Goal: Navigation & Orientation: Find specific page/section

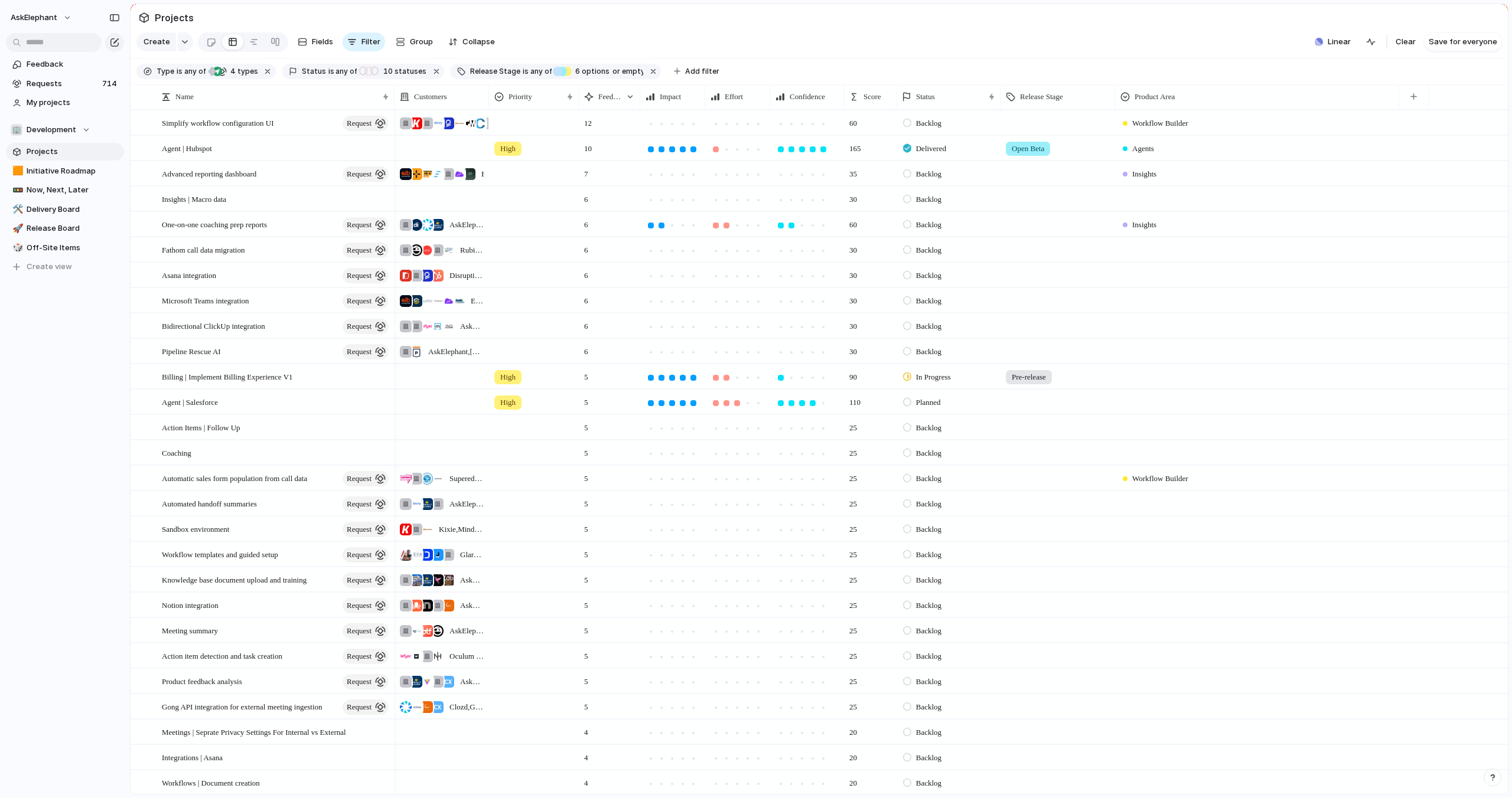
click at [56, 150] on span "Projects" at bounding box center [73, 151] width 93 height 12
click at [247, 122] on span "Simplify workflow configuration UI" at bounding box center [217, 123] width 112 height 14
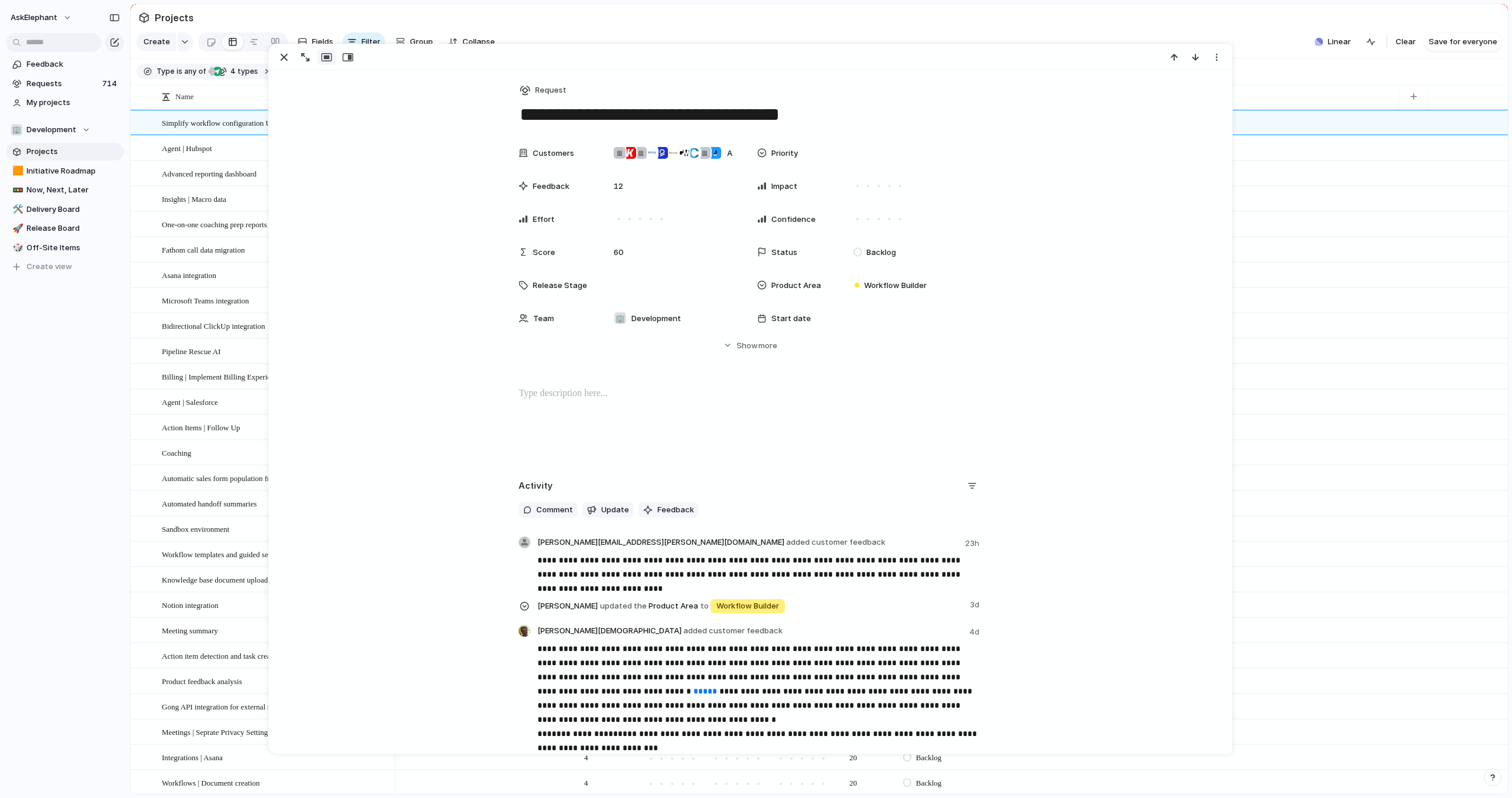
scroll to position [10, 0]
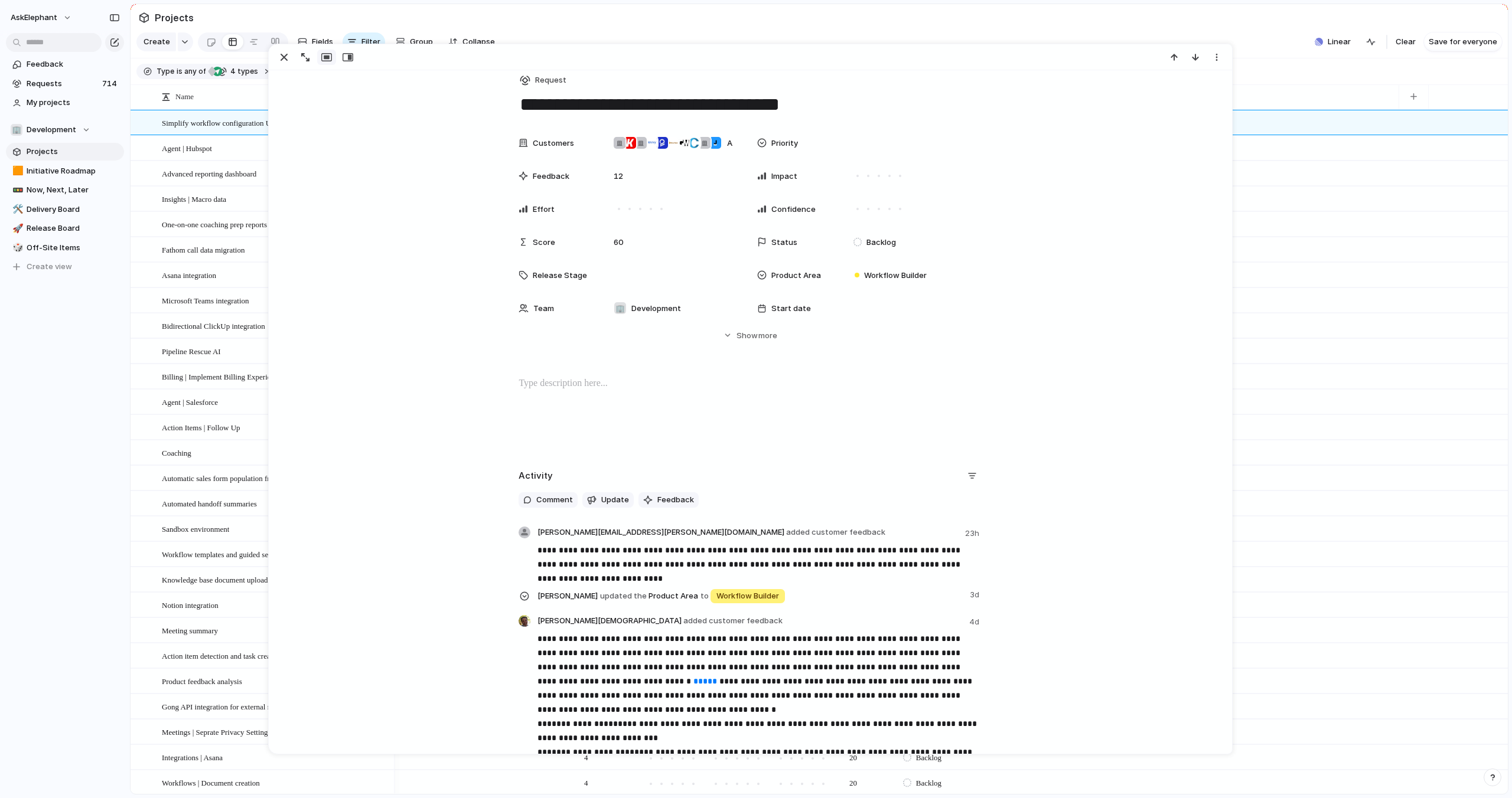
click at [663, 500] on span "Feedback" at bounding box center [675, 499] width 37 height 12
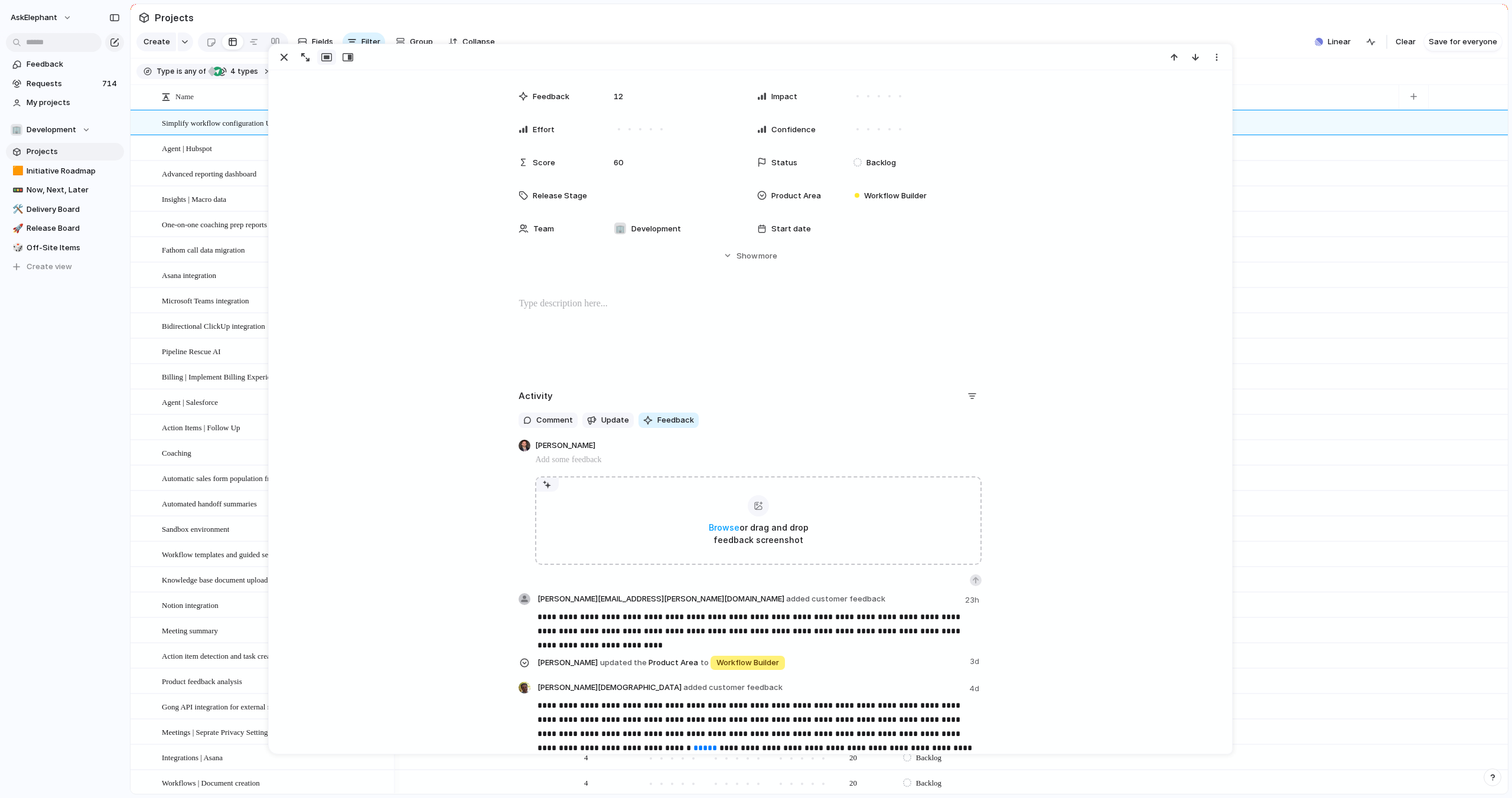
scroll to position [0, 0]
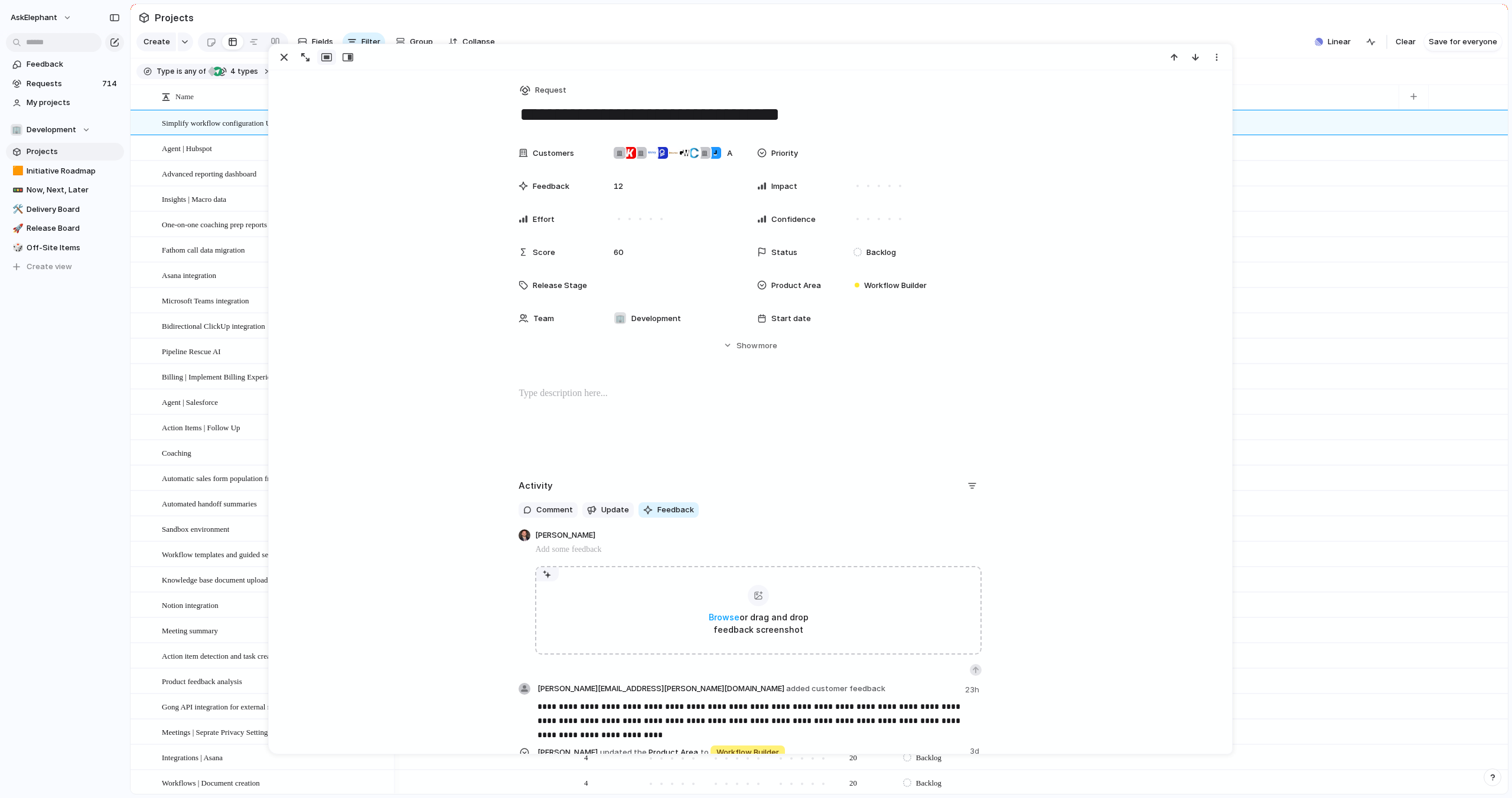
click at [1263, 60] on section "Type is any of project Feature request Tech Debt 4 types Status is any of Backl…" at bounding box center [819, 72] width 1377 height 26
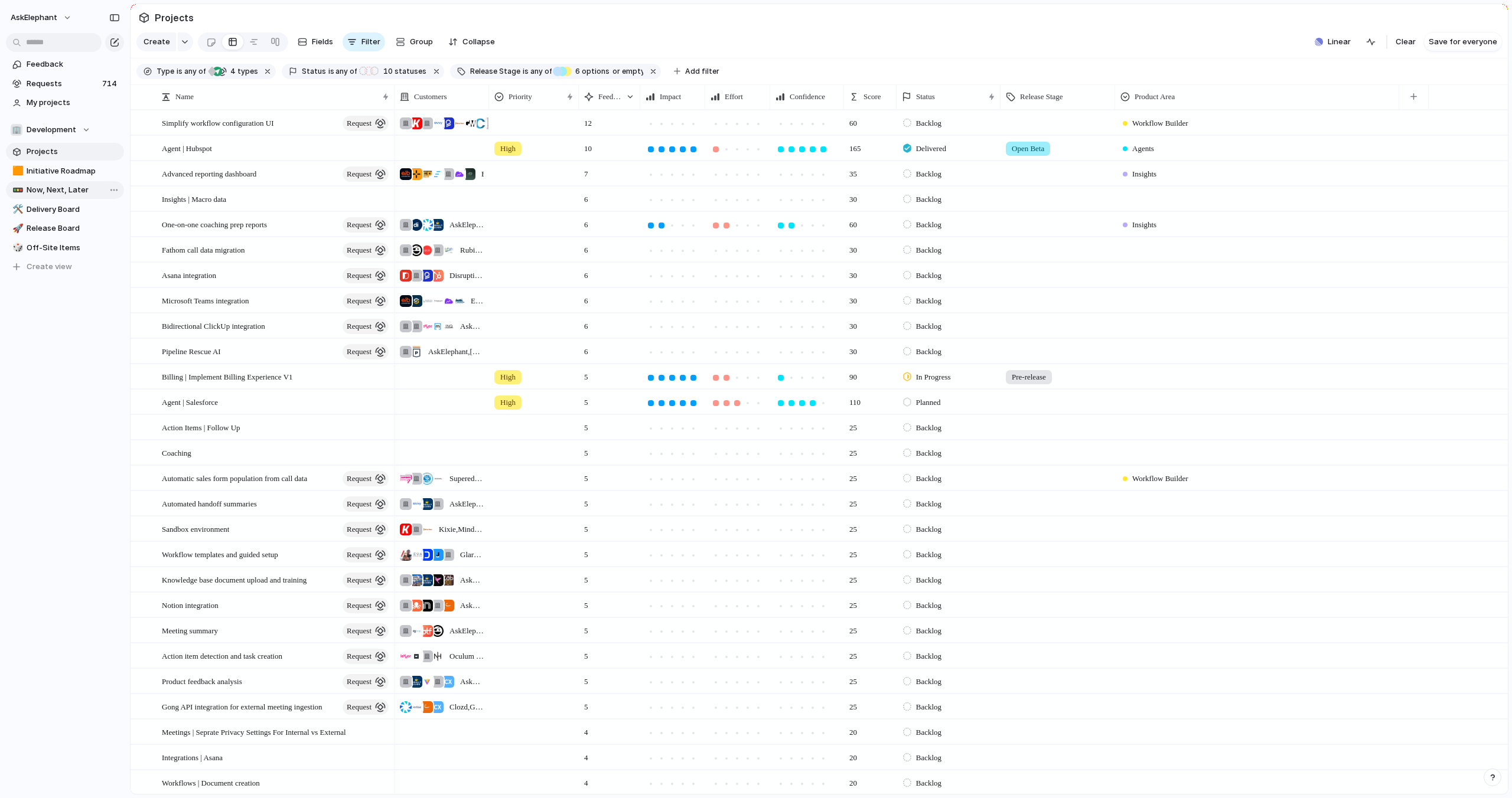
click at [62, 189] on span "Now, Next, Later" at bounding box center [73, 190] width 93 height 12
